Goal: Navigation & Orientation: Find specific page/section

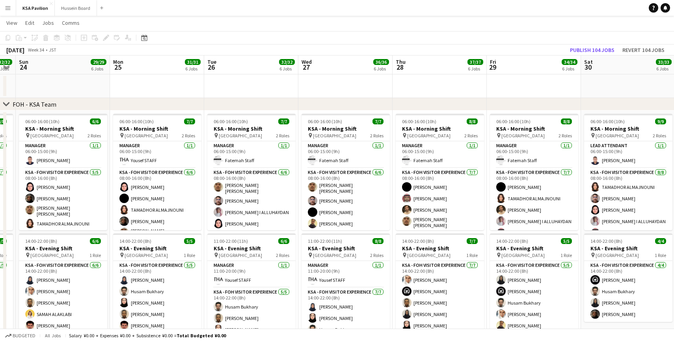
scroll to position [0, 180]
